Goal: Check status: Check status

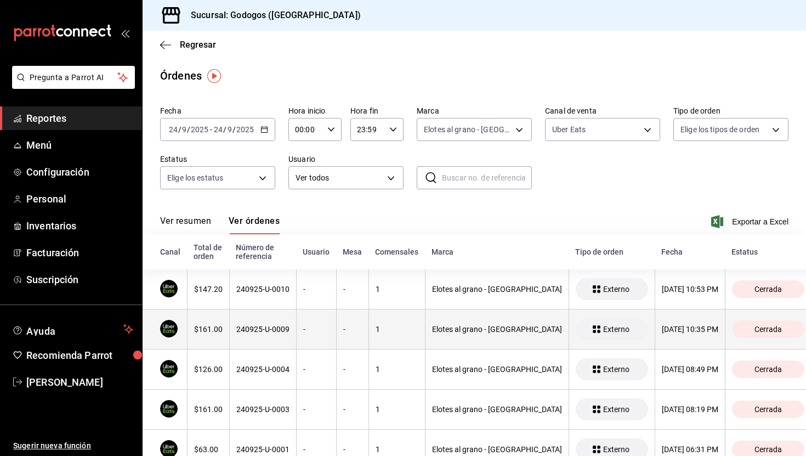
scroll to position [36, 0]
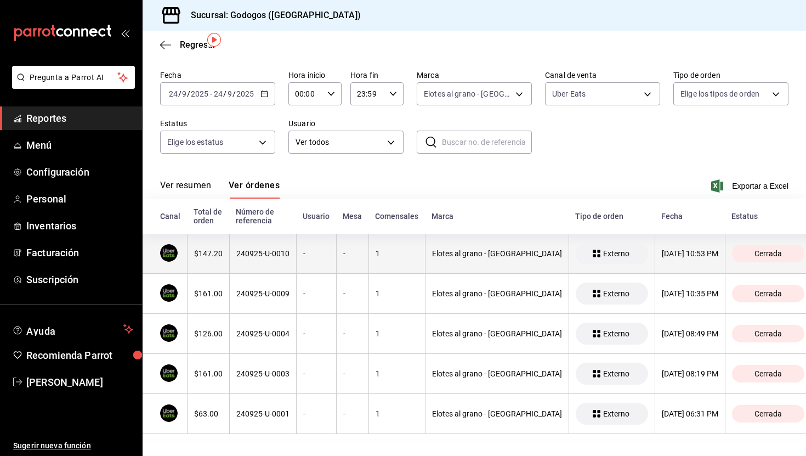
click at [216, 258] on th "$147.20" at bounding box center [208, 254] width 42 height 40
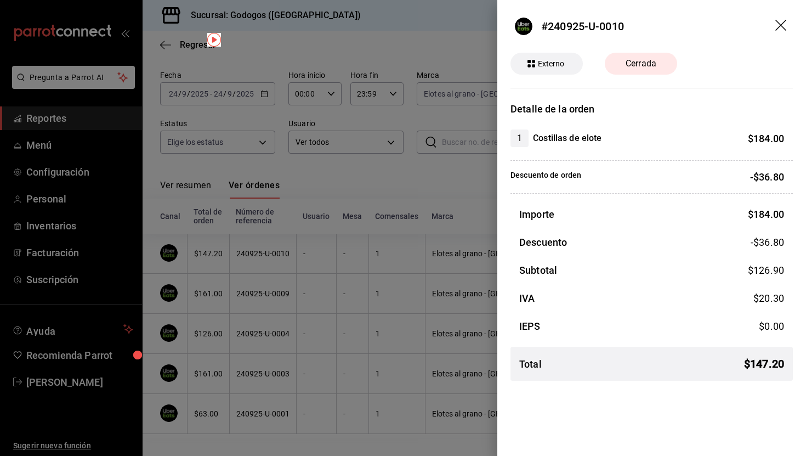
click at [223, 294] on div at bounding box center [403, 228] width 806 height 456
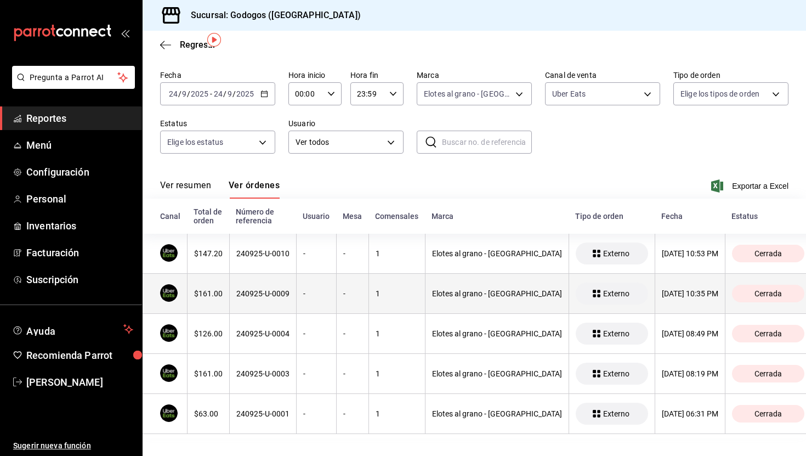
click at [211, 294] on div "$161.00" at bounding box center [208, 293] width 29 height 9
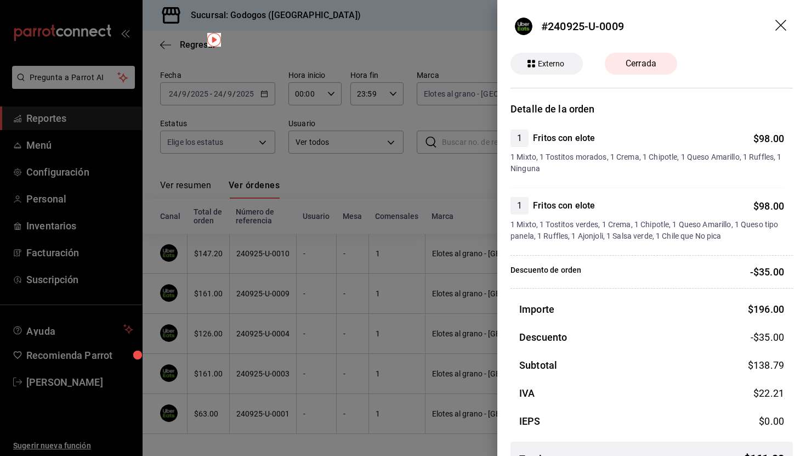
click at [205, 325] on div at bounding box center [403, 228] width 806 height 456
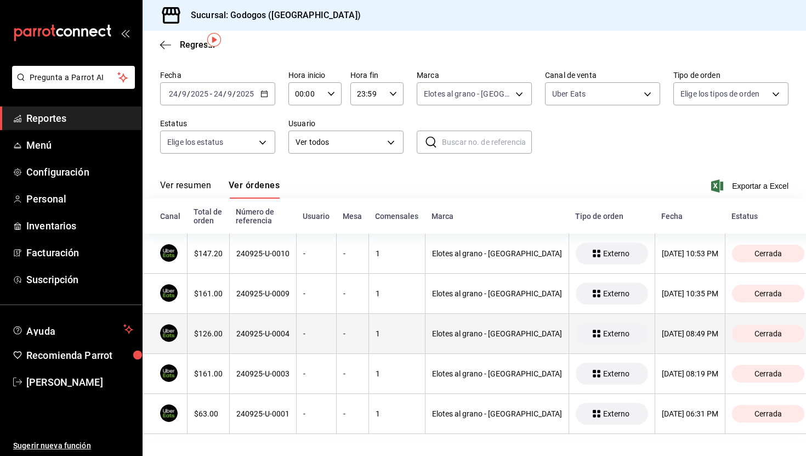
click at [213, 331] on div "$126.00" at bounding box center [208, 333] width 29 height 9
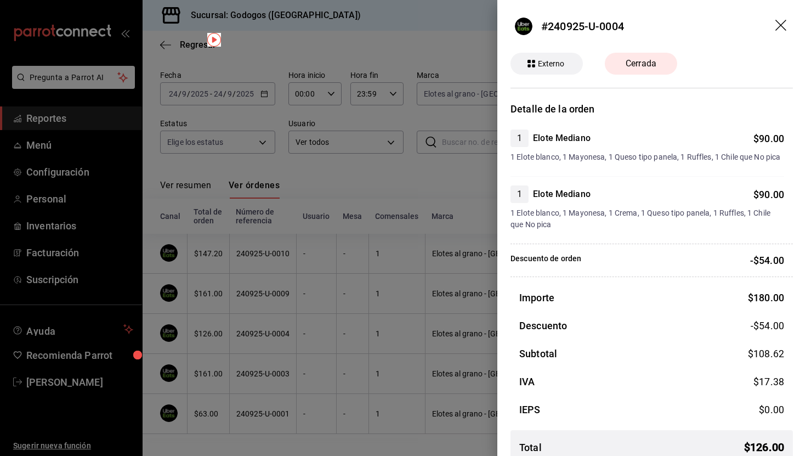
scroll to position [17, 0]
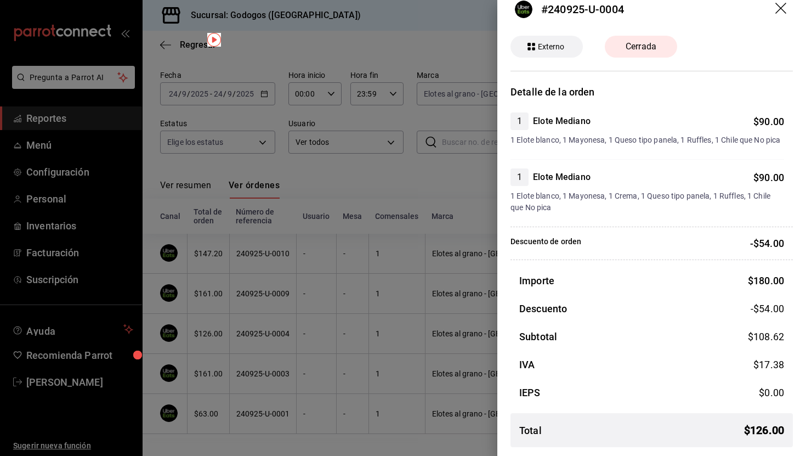
click at [195, 307] on div at bounding box center [403, 228] width 806 height 456
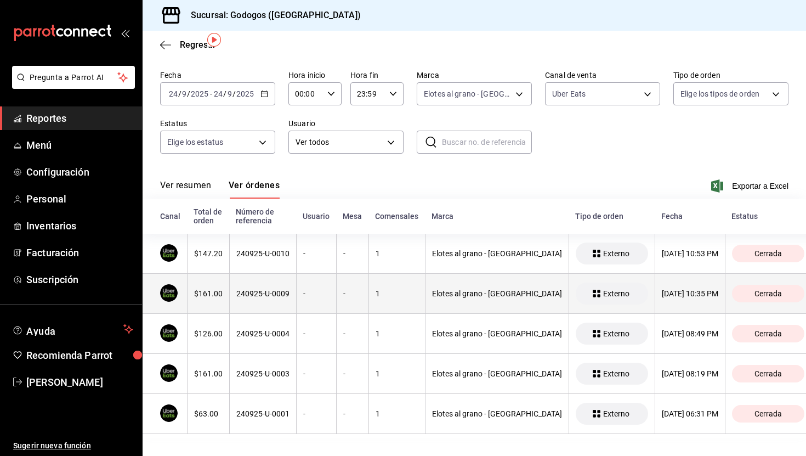
click at [198, 302] on th "$161.00" at bounding box center [208, 294] width 42 height 40
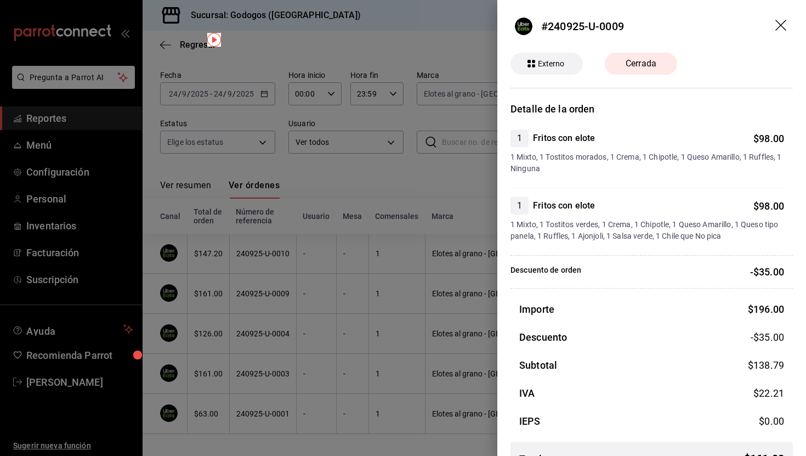
click at [215, 258] on div at bounding box center [403, 228] width 806 height 456
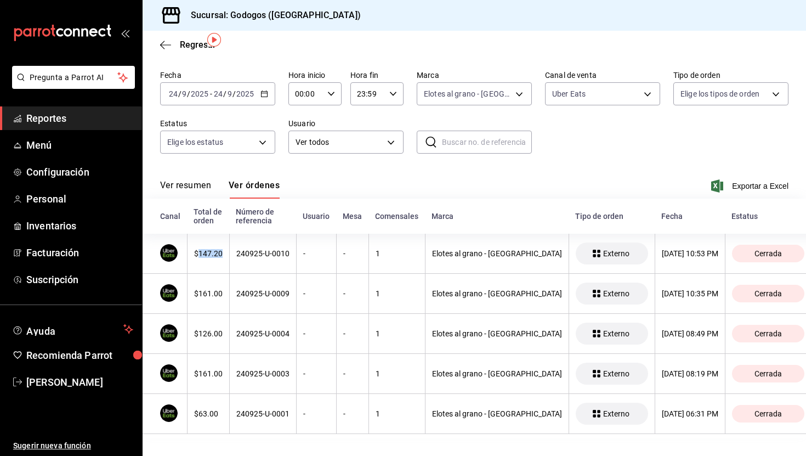
click at [215, 258] on div "$147.20" at bounding box center [208, 253] width 29 height 9
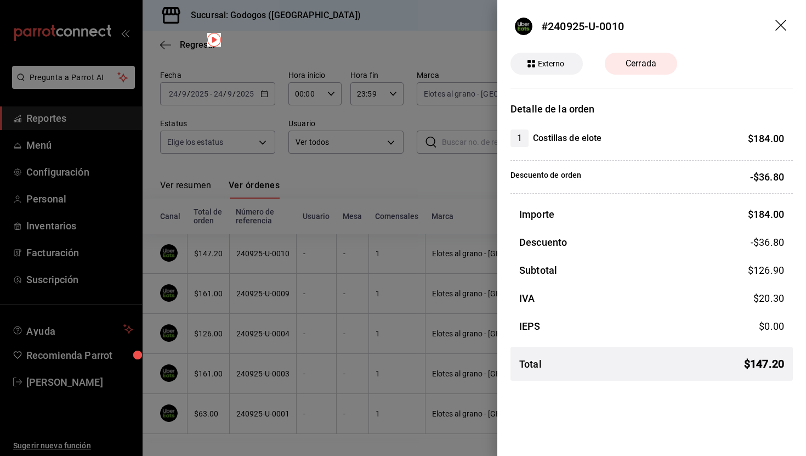
click at [298, 61] on div at bounding box center [403, 228] width 806 height 456
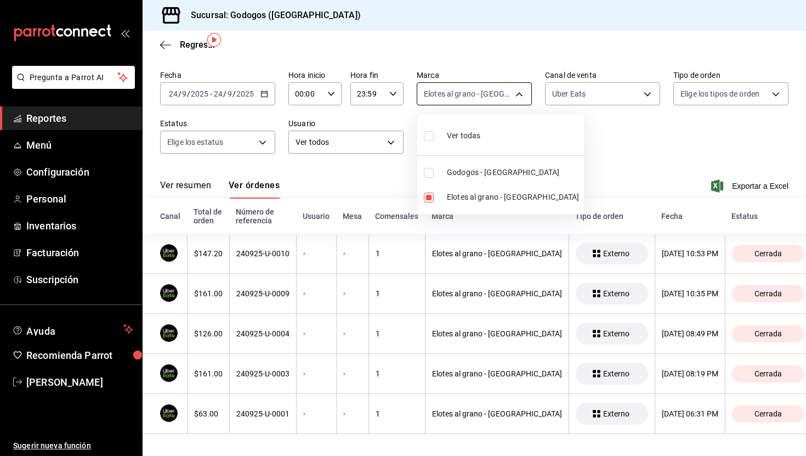
click at [519, 94] on body "Pregunta a Parrot AI Reportes Menú Configuración Personal Inventarios Facturaci…" at bounding box center [403, 228] width 806 height 456
drag, startPoint x: 454, startPoint y: 196, endPoint x: 454, endPoint y: 188, distance: 8.2
click at [454, 195] on span "Elotes al grano - [GEOGRAPHIC_DATA]" at bounding box center [513, 197] width 133 height 12
checkbox input "false"
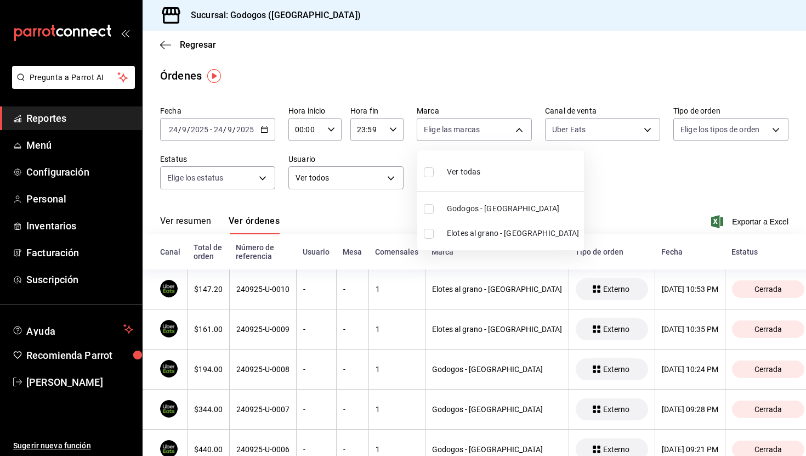
click at [460, 209] on span "Godogos - [GEOGRAPHIC_DATA]" at bounding box center [513, 209] width 133 height 12
type input "f88750bd-a363-4eea-a372-f4e82ed3d2a9"
checkbox input "true"
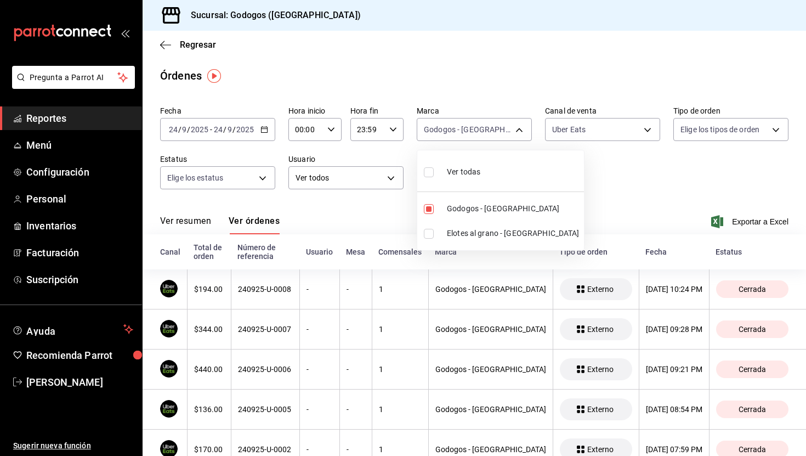
click at [609, 170] on div at bounding box center [403, 228] width 806 height 456
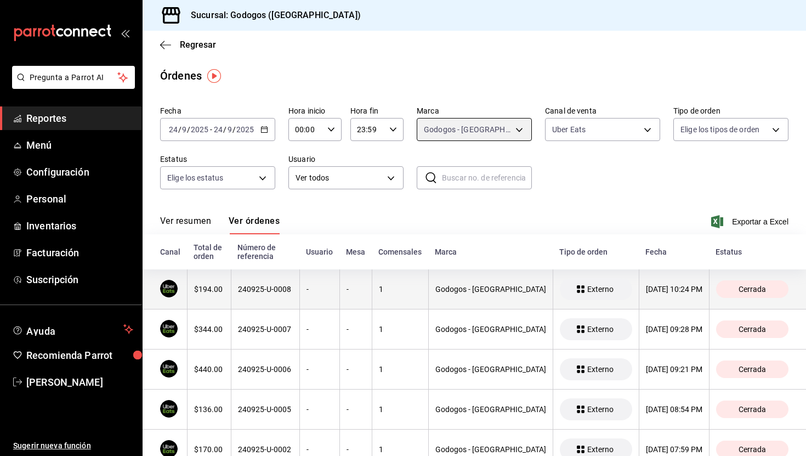
scroll to position [36, 0]
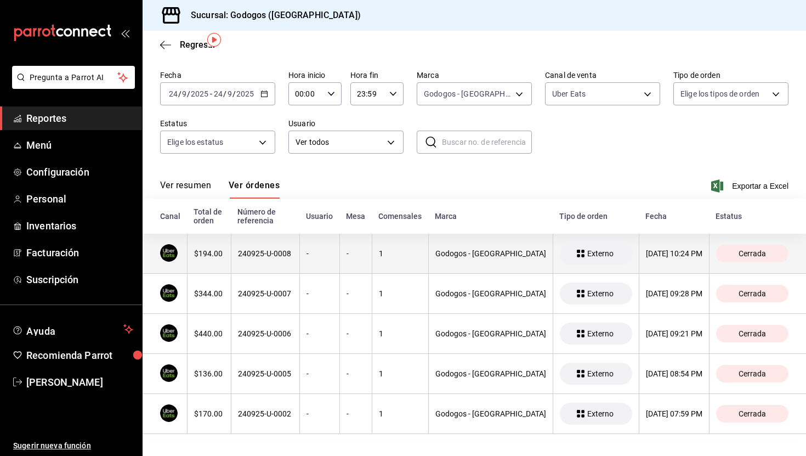
click at [213, 254] on div "$194.00" at bounding box center [209, 253] width 30 height 9
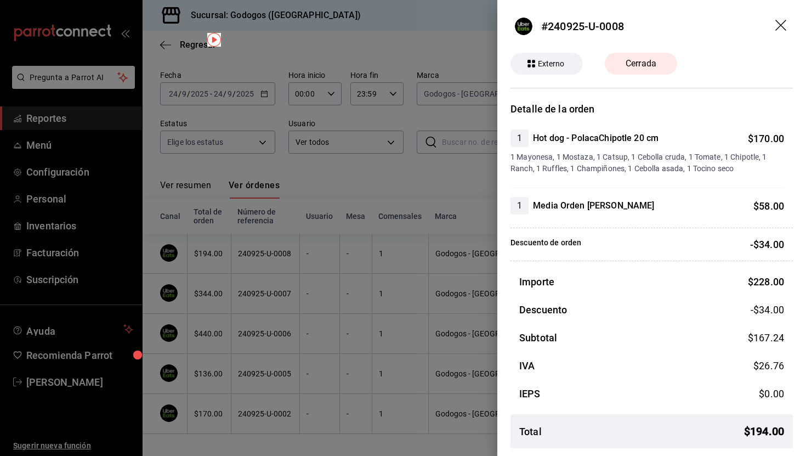
scroll to position [1, 0]
click at [202, 286] on div at bounding box center [403, 228] width 806 height 456
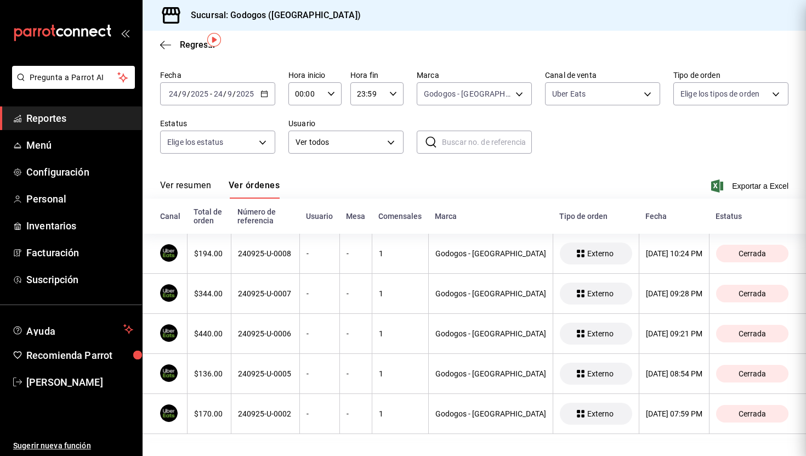
scroll to position [0, 0]
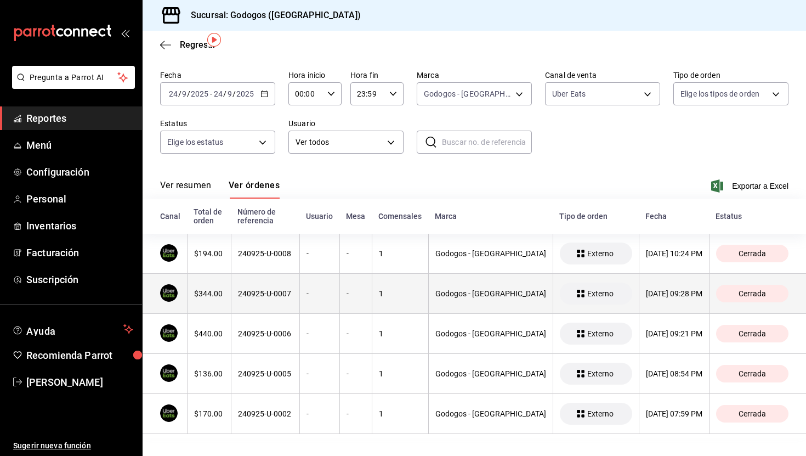
click at [205, 299] on th "$344.00" at bounding box center [209, 294] width 44 height 40
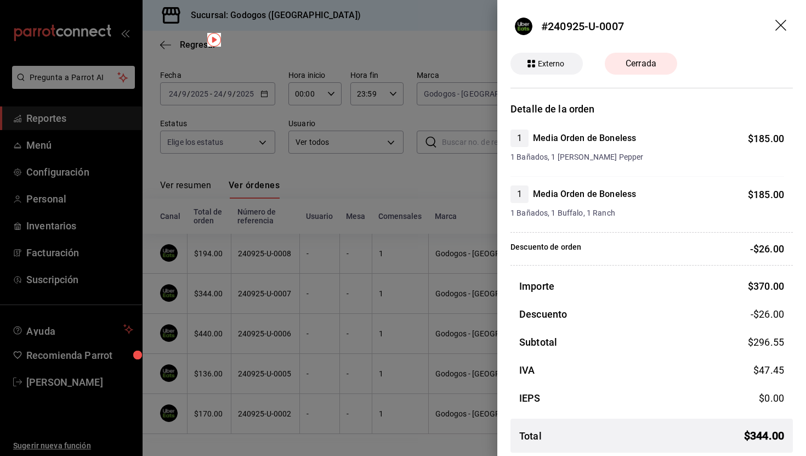
scroll to position [1, 0]
